Goal: Task Accomplishment & Management: Complete application form

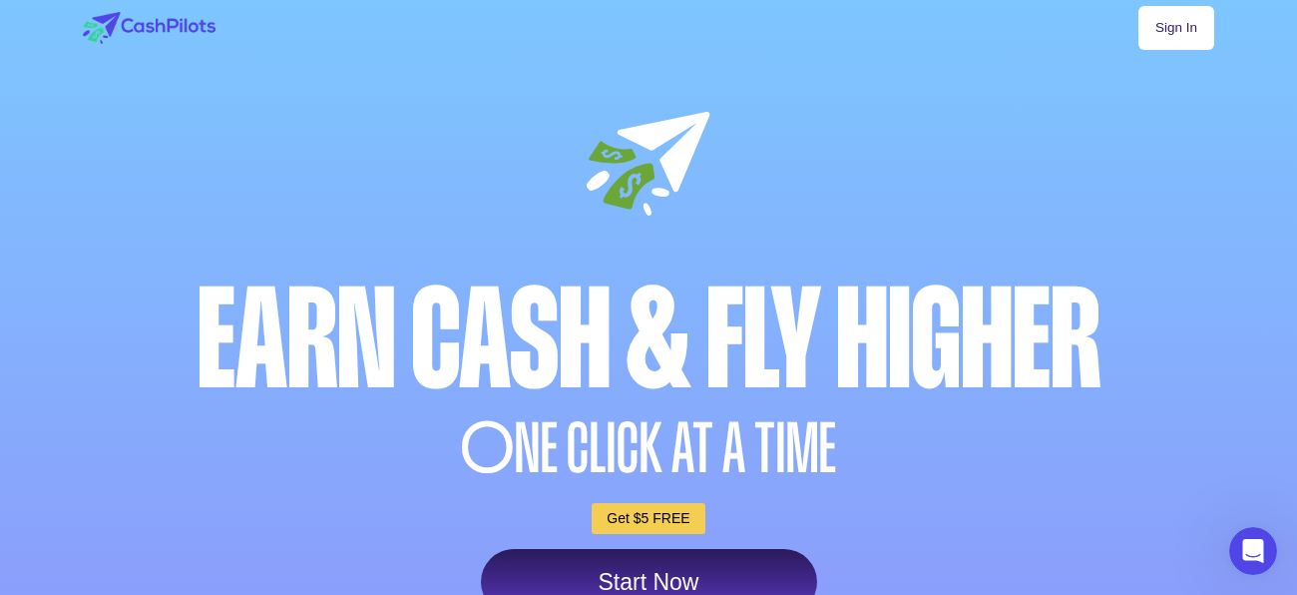
scroll to position [79, 0]
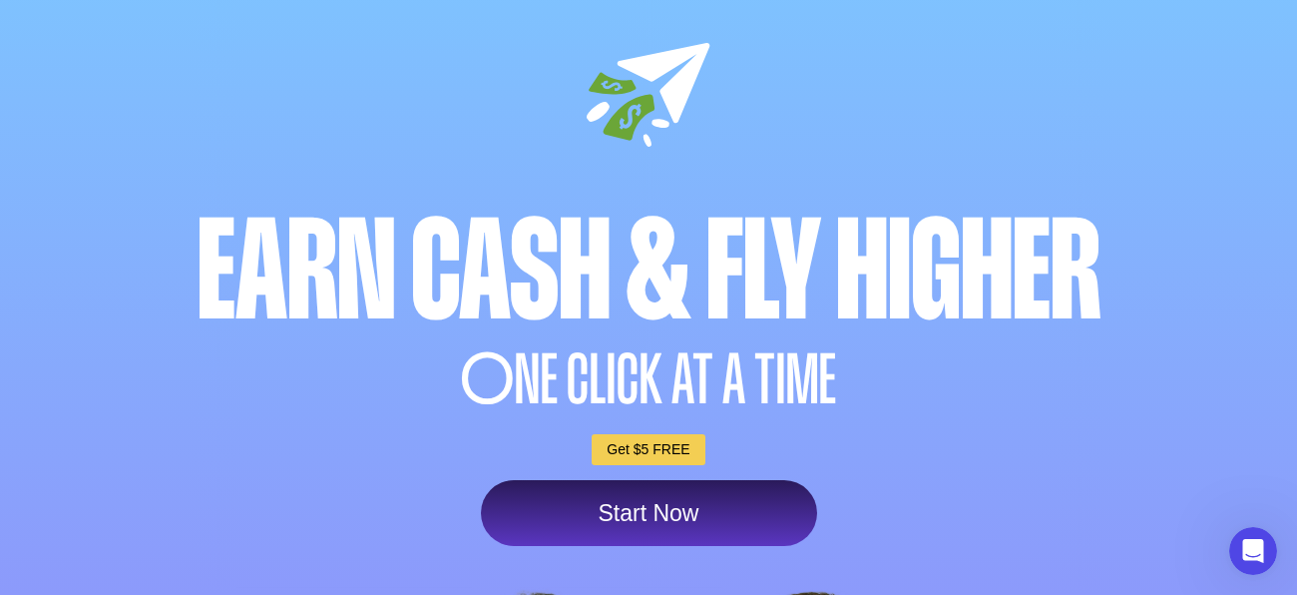
click at [556, 504] on link "Start Now" at bounding box center [649, 513] width 336 height 66
